Goal: Task Accomplishment & Management: Use online tool/utility

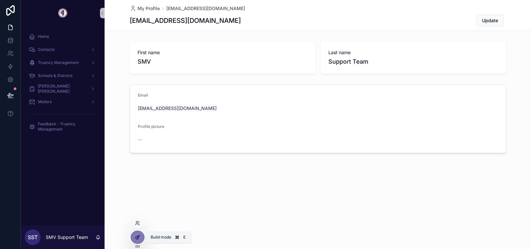
click at [138, 239] on icon at bounding box center [137, 238] width 3 height 3
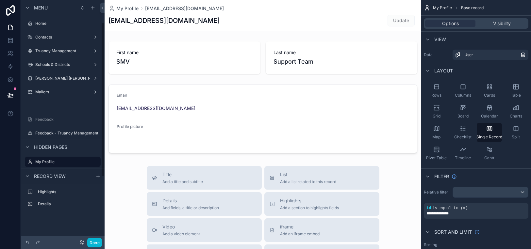
scroll to position [35, 0]
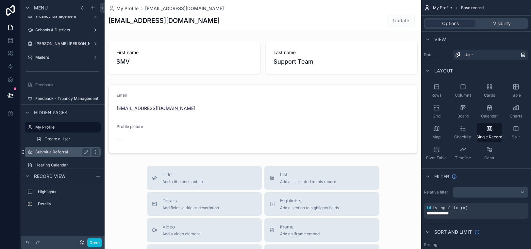
click at [54, 153] on label "Submit a Referral" at bounding box center [61, 152] width 52 height 5
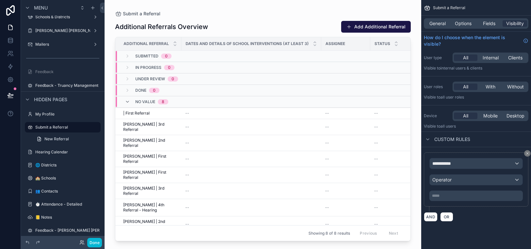
click at [154, 57] on span "Submitted" at bounding box center [146, 56] width 23 height 5
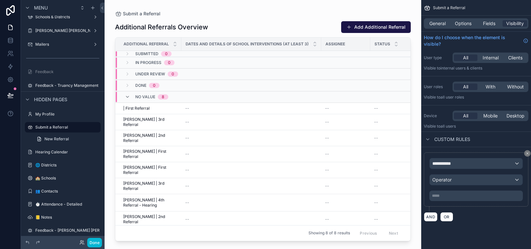
click at [148, 62] on span "In Progress" at bounding box center [148, 62] width 26 height 5
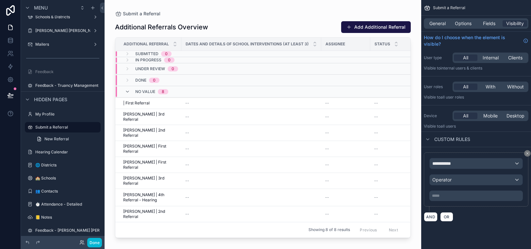
click at [147, 68] on span "Under Review" at bounding box center [150, 68] width 30 height 5
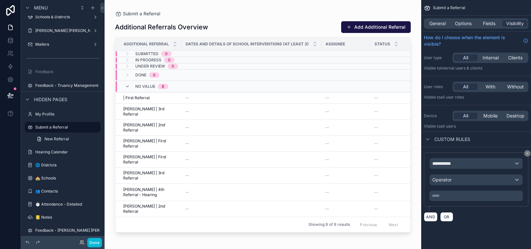
click at [138, 76] on span "Done" at bounding box center [140, 75] width 11 height 5
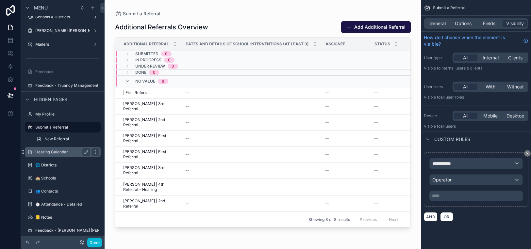
click at [57, 152] on label "Hearing Calendar" at bounding box center [61, 152] width 52 height 5
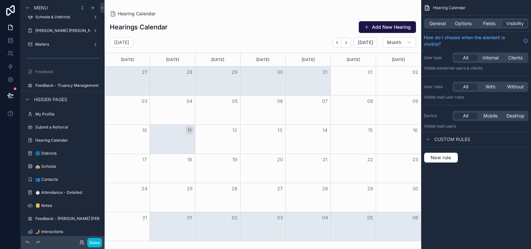
click at [190, 130] on button "11" at bounding box center [190, 130] width 8 height 8
click at [189, 131] on button "11" at bounding box center [190, 130] width 8 height 8
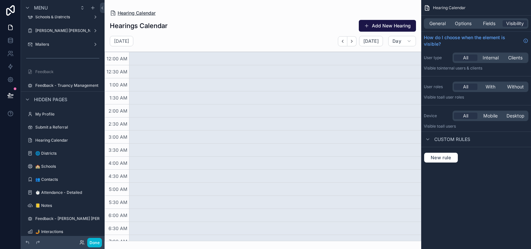
click at [140, 14] on span "Hearing Calendar" at bounding box center [137, 13] width 38 height 7
click at [138, 12] on span "Hearing Calendar" at bounding box center [137, 13] width 38 height 7
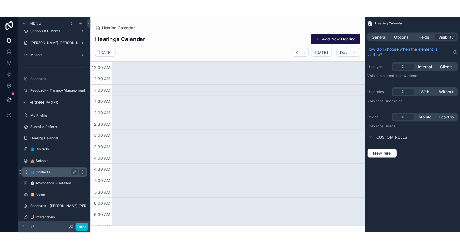
scroll to position [55, 0]
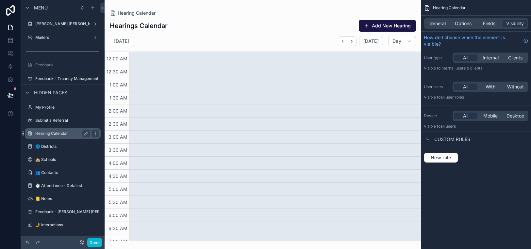
click at [49, 134] on label "Hearing Calendar" at bounding box center [61, 133] width 52 height 5
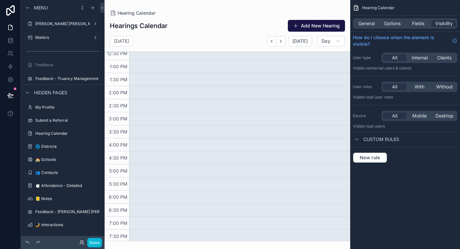
scroll to position [332, 0]
click at [303, 41] on span "[DATE]" at bounding box center [299, 41] width 15 height 6
click at [303, 42] on span "[DATE]" at bounding box center [299, 41] width 15 height 6
click at [330, 42] on span "Day" at bounding box center [325, 41] width 9 height 6
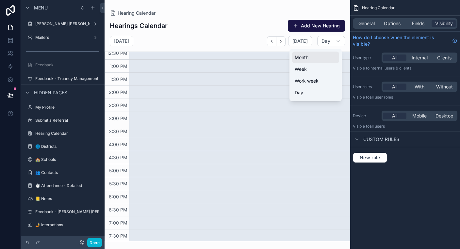
click at [306, 57] on span "Month" at bounding box center [302, 57] width 14 height 7
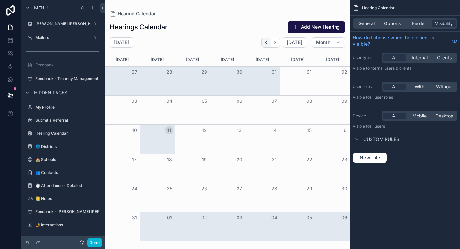
click at [267, 42] on icon "Back" at bounding box center [266, 42] width 5 height 5
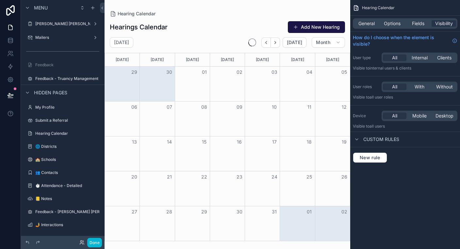
click at [267, 42] on icon "Back" at bounding box center [266, 42] width 5 height 5
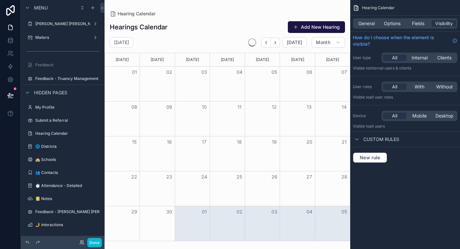
click at [267, 42] on icon "Back" at bounding box center [266, 42] width 5 height 5
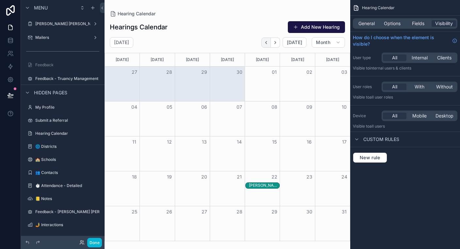
click at [268, 43] on icon "Back" at bounding box center [266, 42] width 5 height 5
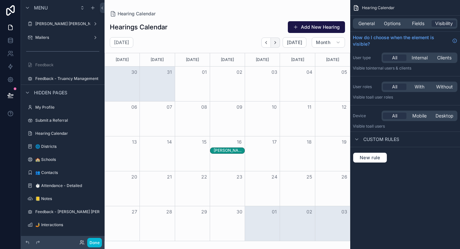
click at [277, 43] on icon "Next" at bounding box center [275, 42] width 5 height 5
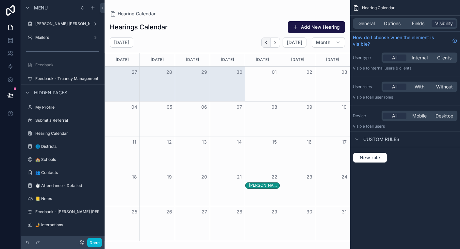
click at [267, 43] on icon "Back" at bounding box center [266, 42] width 1 height 3
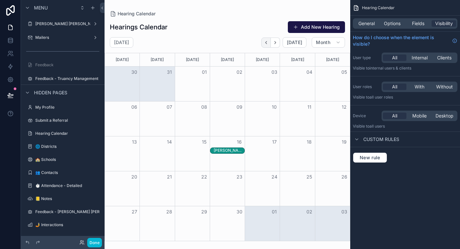
click at [267, 43] on icon "Back" at bounding box center [266, 42] width 5 height 5
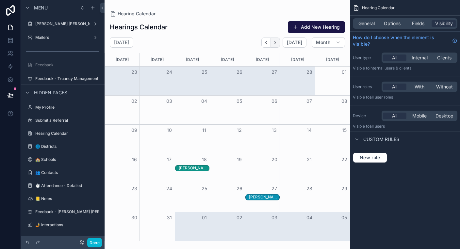
click at [278, 42] on icon "Next" at bounding box center [275, 42] width 5 height 5
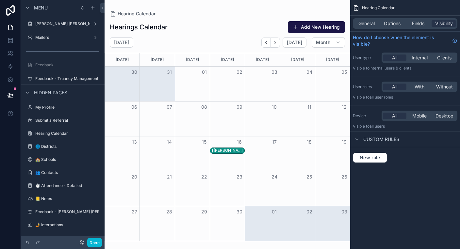
click at [225, 149] on div "[PERSON_NAME] - Hearing on [DATE]" at bounding box center [229, 150] width 30 height 5
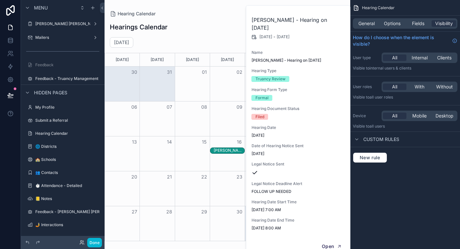
click at [215, 37] on div "Hearings Calendar Add New Hearing [DATE] [DATE] Month [DATE] [DATE] [DATE] [DAT…" at bounding box center [228, 129] width 246 height 224
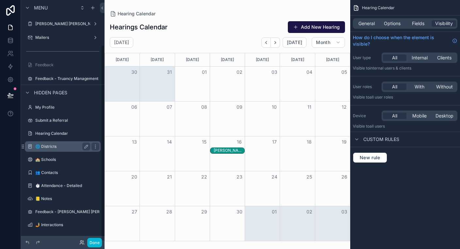
click at [41, 145] on label "🌐 Districts" at bounding box center [61, 146] width 52 height 5
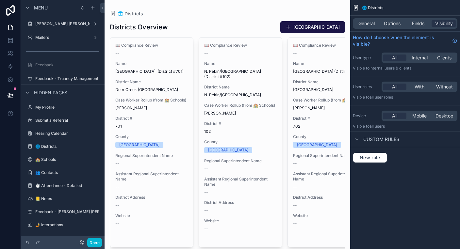
scroll to position [13, 0]
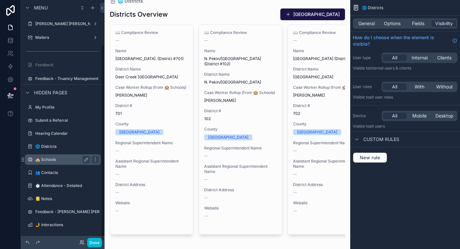
click at [50, 160] on label "🏫 Schools" at bounding box center [61, 159] width 52 height 5
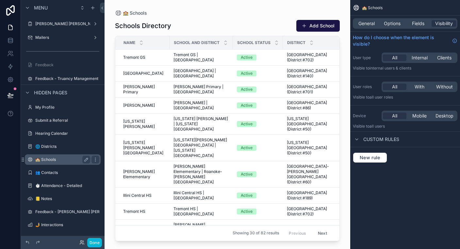
click at [50, 159] on label "🏫 Schools" at bounding box center [61, 159] width 52 height 5
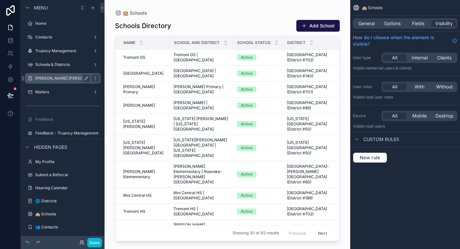
click at [54, 80] on label "[PERSON_NAME] [PERSON_NAME]" at bounding box center [68, 78] width 66 height 5
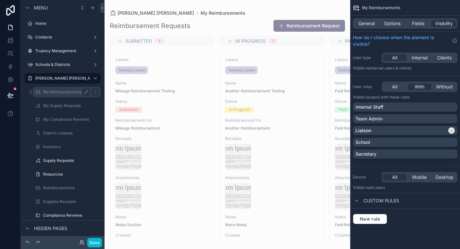
click at [60, 92] on label "My Reimbursements" at bounding box center [65, 92] width 44 height 5
click at [53, 94] on label "My Reimbursements" at bounding box center [65, 92] width 44 height 5
click at [61, 91] on label "My Reimbursements" at bounding box center [65, 92] width 44 height 5
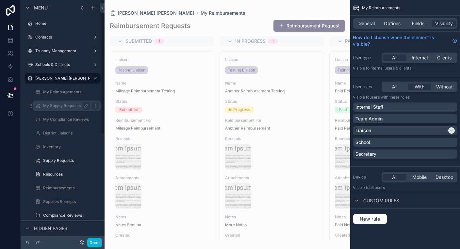
click at [62, 106] on label "My Supply Requests" at bounding box center [65, 105] width 44 height 5
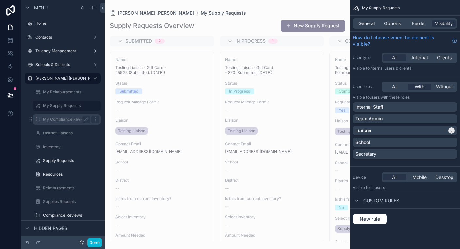
click at [61, 121] on label "My Compliance Reviews" at bounding box center [66, 119] width 46 height 5
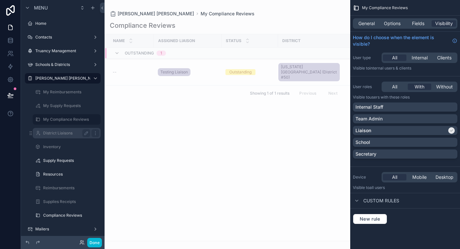
click at [60, 133] on label "District Liaisons" at bounding box center [65, 133] width 44 height 5
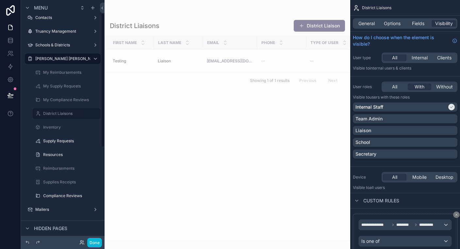
scroll to position [19, 0]
click at [52, 130] on div "Inventory" at bounding box center [66, 128] width 47 height 8
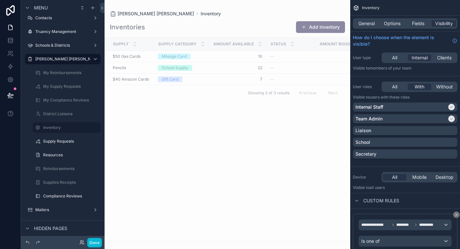
click at [238, 94] on div "scrollable content" at bounding box center [228, 124] width 246 height 249
click at [238, 77] on span "7" at bounding box center [237, 79] width 49 height 5
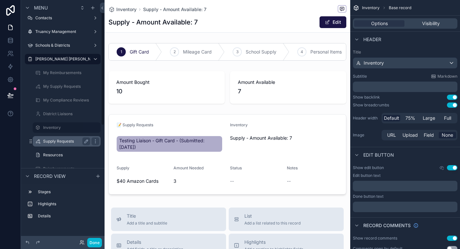
click at [55, 143] on label "Supply Requests" at bounding box center [65, 141] width 44 height 5
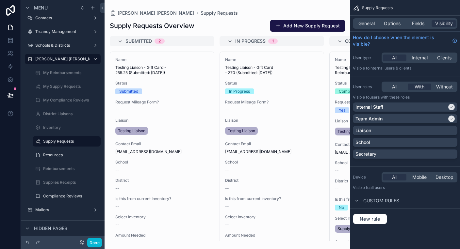
click at [318, 26] on div "scrollable content" at bounding box center [228, 124] width 246 height 249
click at [306, 27] on button "Add New Supply Request" at bounding box center [307, 26] width 75 height 12
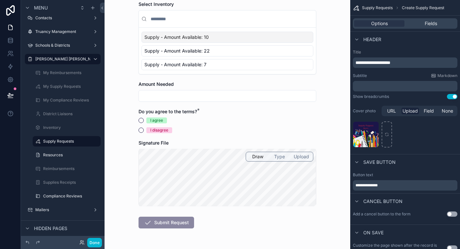
scroll to position [274, 0]
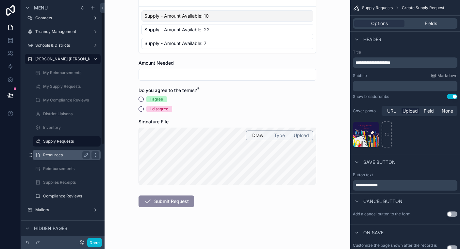
click at [55, 156] on label "Resources" at bounding box center [65, 155] width 44 height 5
